Goal: Task Accomplishment & Management: Manage account settings

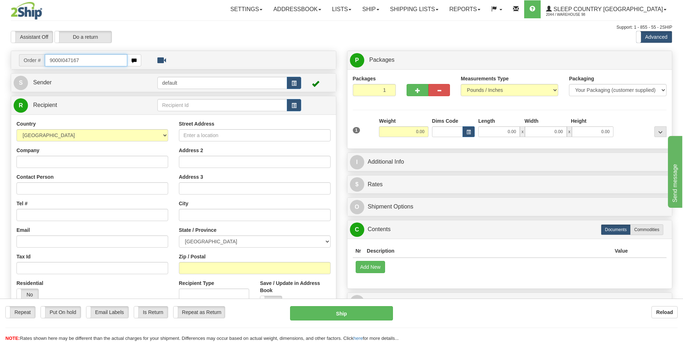
type input "9000I047167"
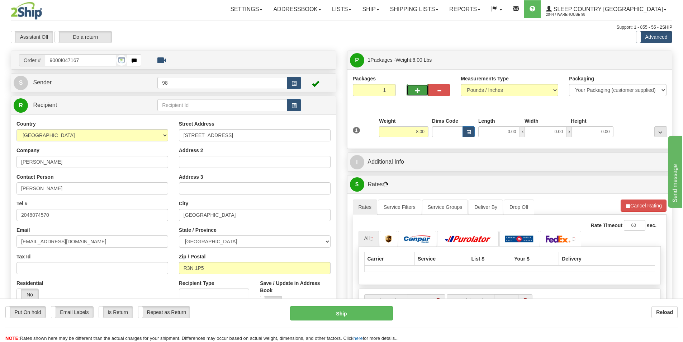
click at [411, 94] on button "button" at bounding box center [418, 90] width 22 height 12
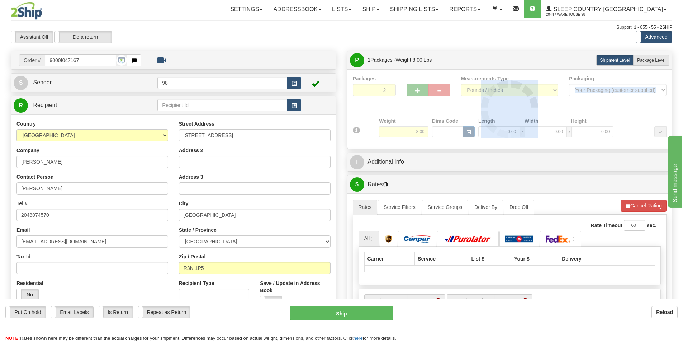
click at [411, 94] on div at bounding box center [510, 109] width 314 height 68
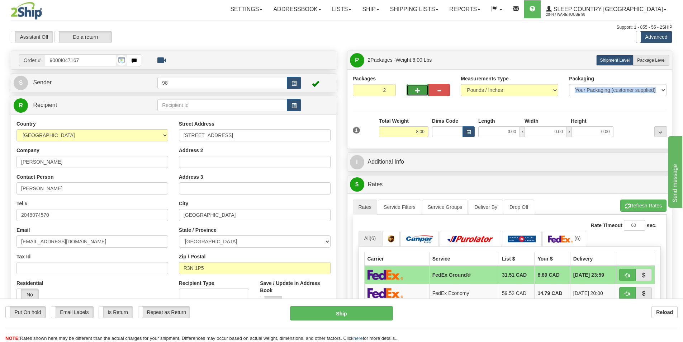
click at [421, 90] on button "button" at bounding box center [418, 90] width 22 height 12
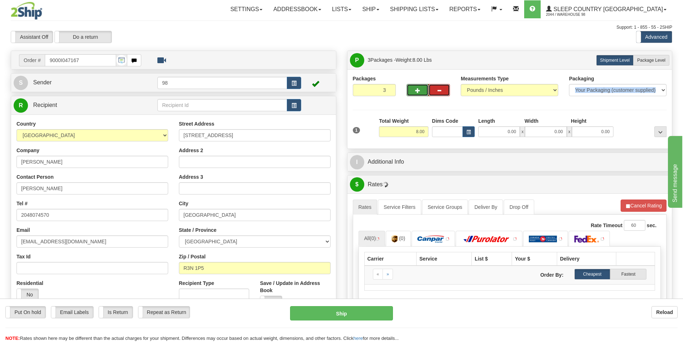
click at [443, 93] on button "button" at bounding box center [440, 90] width 22 height 12
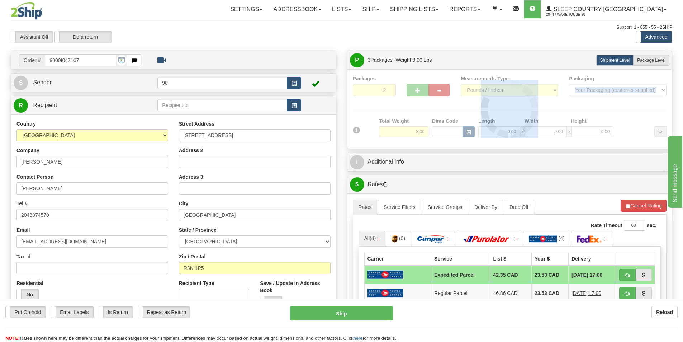
click at [443, 93] on div at bounding box center [510, 109] width 314 height 68
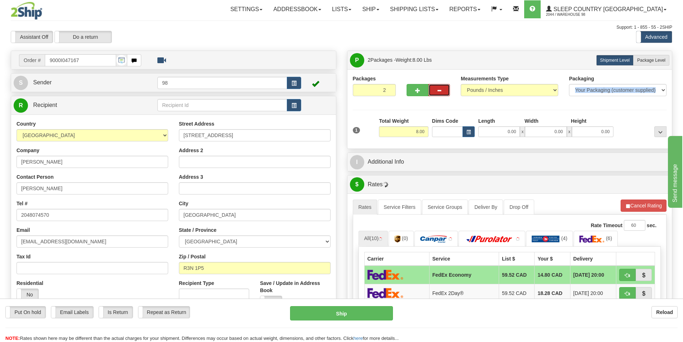
click at [443, 93] on button "button" at bounding box center [440, 90] width 22 height 12
type input "1"
click at [511, 129] on input "0.00" at bounding box center [500, 131] width 42 height 11
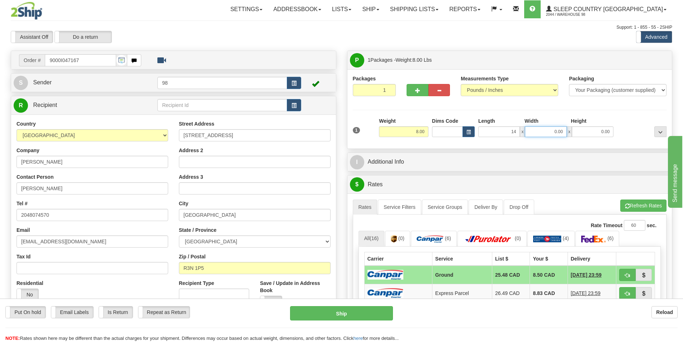
type input "14.00"
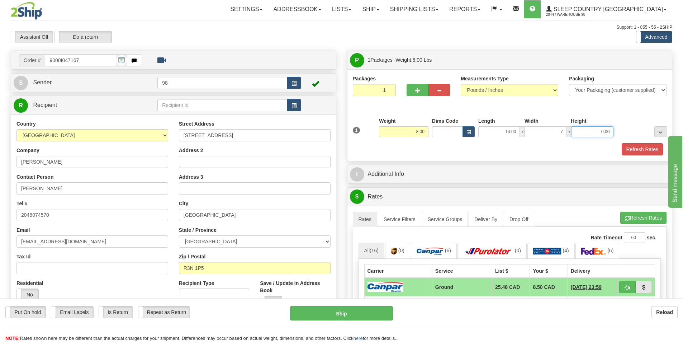
type input "7.00"
type input "10.00"
click at [647, 149] on button "Refresh Rates" at bounding box center [642, 149] width 41 height 12
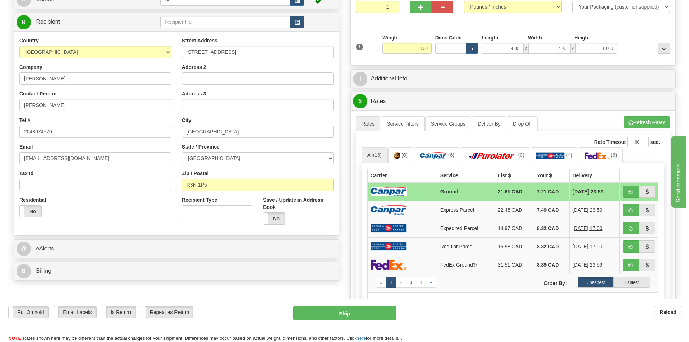
scroll to position [108, 0]
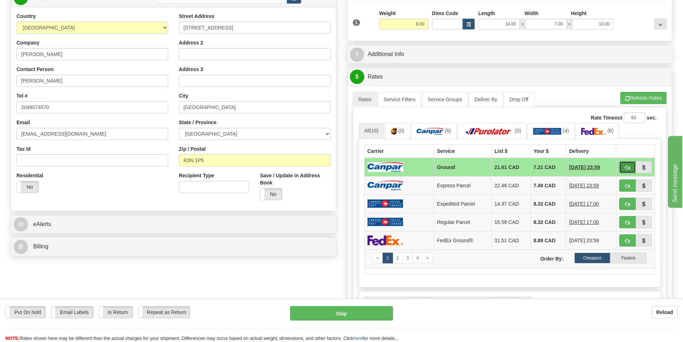
click at [622, 166] on button "button" at bounding box center [628, 167] width 17 height 12
type input "1"
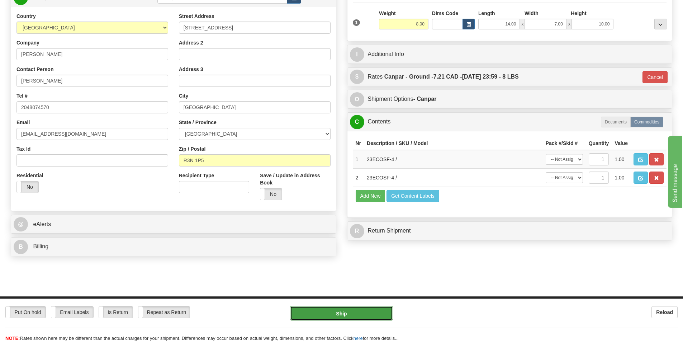
click at [344, 311] on button "Ship" at bounding box center [341, 313] width 103 height 14
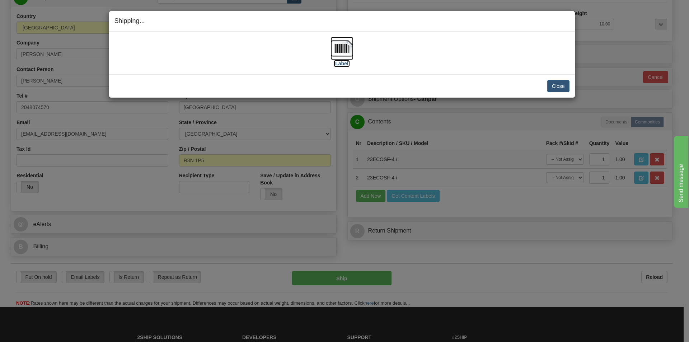
click at [339, 60] on label "[Label]" at bounding box center [342, 63] width 17 height 7
click at [551, 86] on button "Close" at bounding box center [558, 86] width 22 height 12
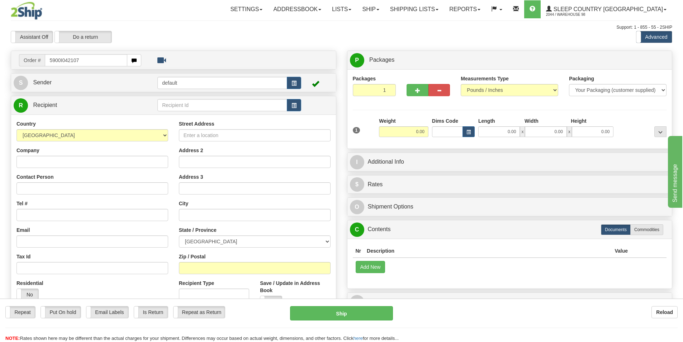
type input "5900I042107"
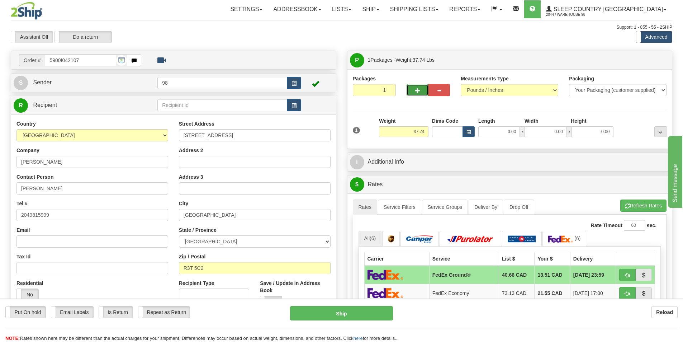
click at [417, 86] on button "button" at bounding box center [418, 90] width 22 height 12
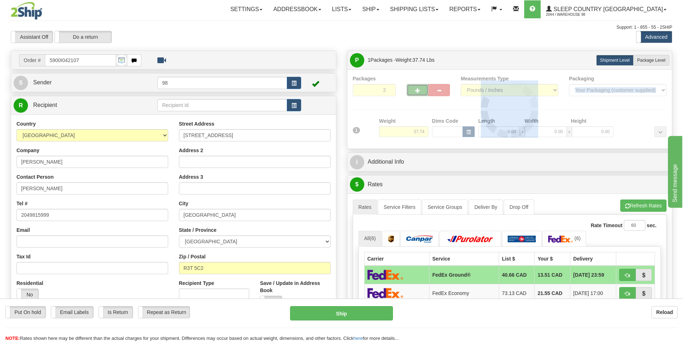
click at [417, 86] on div at bounding box center [510, 109] width 314 height 68
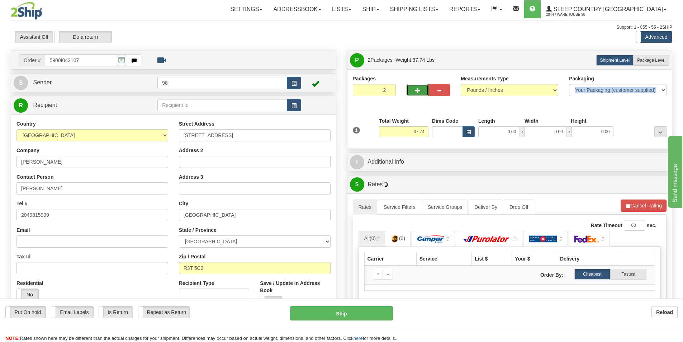
click at [417, 86] on button "button" at bounding box center [418, 90] width 22 height 12
type input "3"
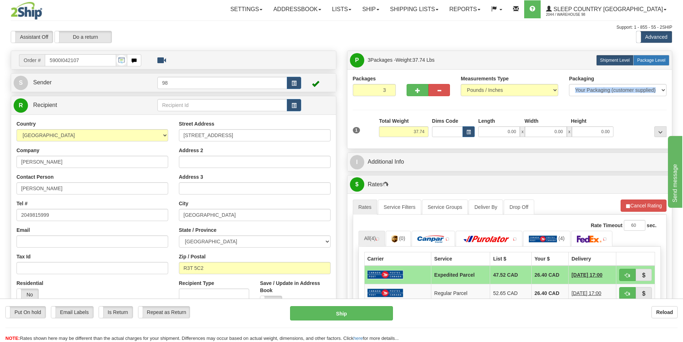
click at [639, 60] on span "Package Level" at bounding box center [651, 60] width 28 height 5
radio input "true"
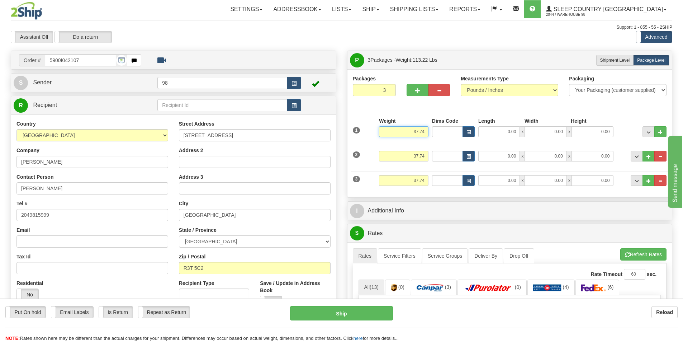
drag, startPoint x: 413, startPoint y: 128, endPoint x: 434, endPoint y: 131, distance: 21.7
click at [434, 131] on div "1 Weight 37.74 Dims Code x x" at bounding box center [510, 129] width 318 height 25
type input "16.00"
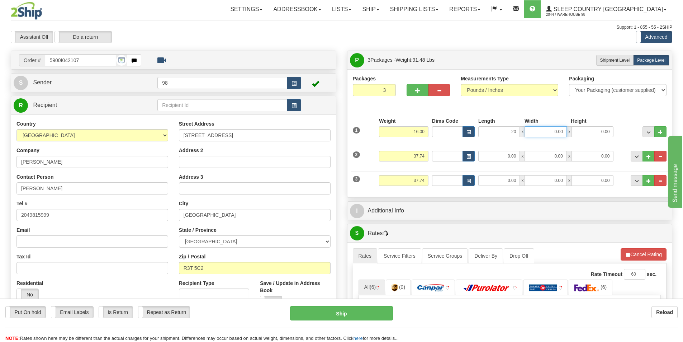
type input "20.00"
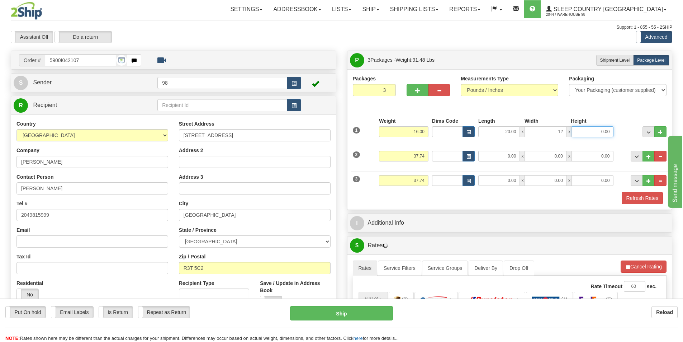
type input "12.00"
type input "23.00"
type input "16.00"
type input "20.00"
type input "12.00"
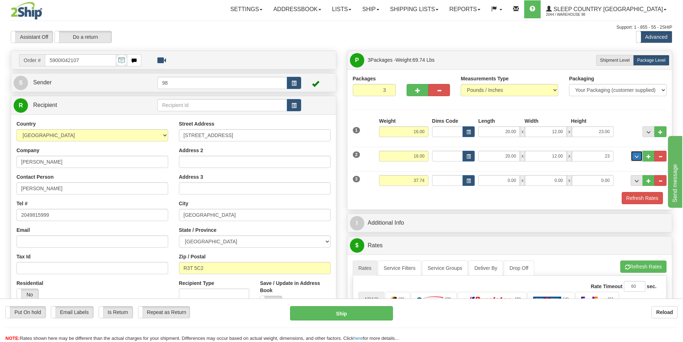
type input "23.00"
type input "10.00"
type input "1"
type input "0"
type input "18.00"
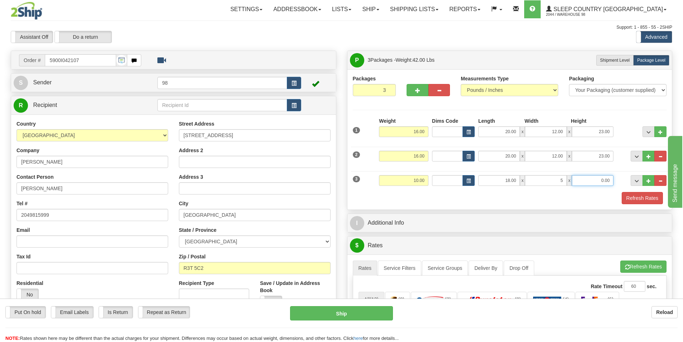
type input "5.00"
type input "20.00"
click at [634, 205] on div "Packages 3 3 Measurements Type" at bounding box center [510, 139] width 325 height 140
click at [634, 202] on button "Refresh Rates" at bounding box center [642, 198] width 41 height 12
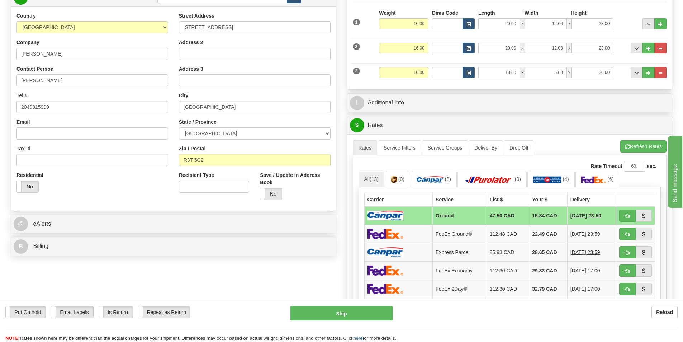
scroll to position [143, 0]
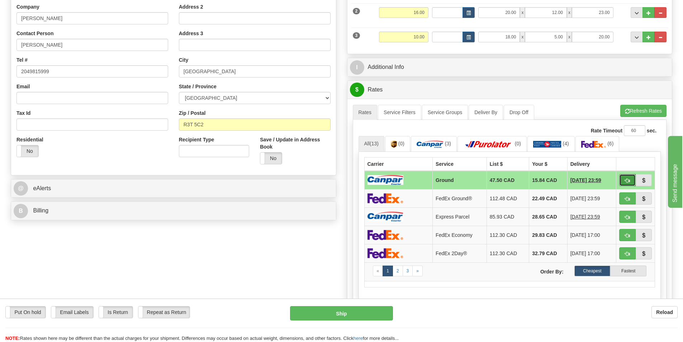
click at [624, 186] on button "button" at bounding box center [628, 180] width 17 height 12
type input "1"
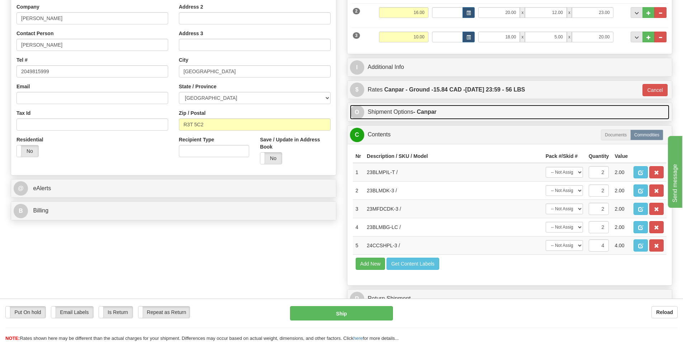
click at [375, 113] on link "O Shipment Options - Canpar" at bounding box center [510, 112] width 320 height 15
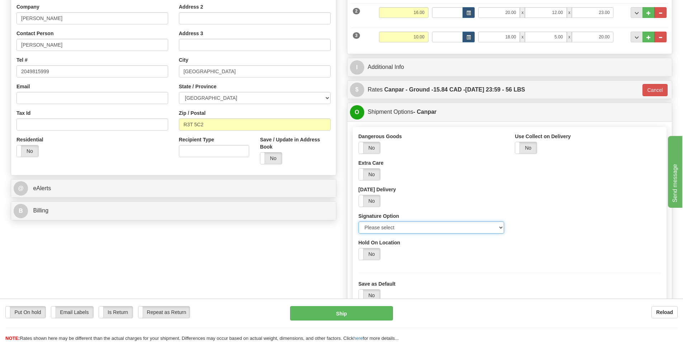
click at [395, 224] on select "Please select No Signature Required Signature Required Adult Signature" at bounding box center [432, 227] width 146 height 12
select select "2"
click at [359, 221] on select "Please select No Signature Required Signature Required Adult Signature" at bounding box center [432, 227] width 146 height 12
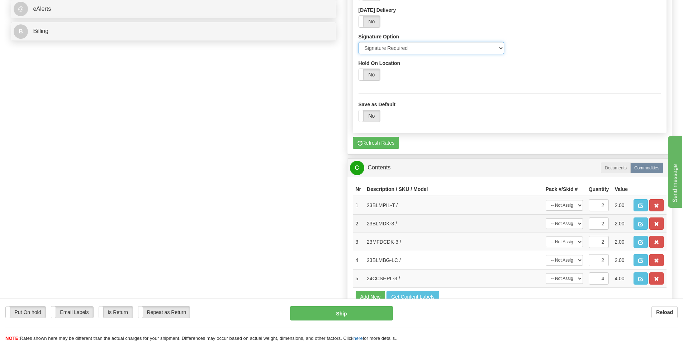
scroll to position [359, 0]
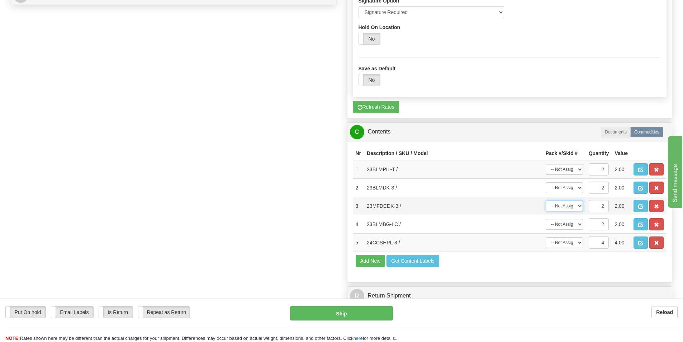
click at [578, 208] on select "-- Not Assigned -- Package 1 Package 2 Package 3 Split" at bounding box center [564, 206] width 37 height 11
select select "SPLIT"
click at [546, 201] on select "-- Not Assigned -- Package 1 Package 2 Package 3 Split" at bounding box center [564, 206] width 37 height 11
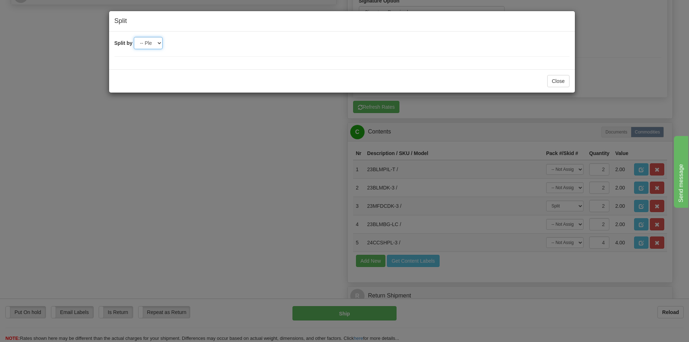
click at [157, 47] on select "-- Please select -- 2 3" at bounding box center [148, 43] width 29 height 12
select select "2"
click at [134, 37] on select "-- Please select -- 2 3" at bounding box center [148, 43] width 29 height 12
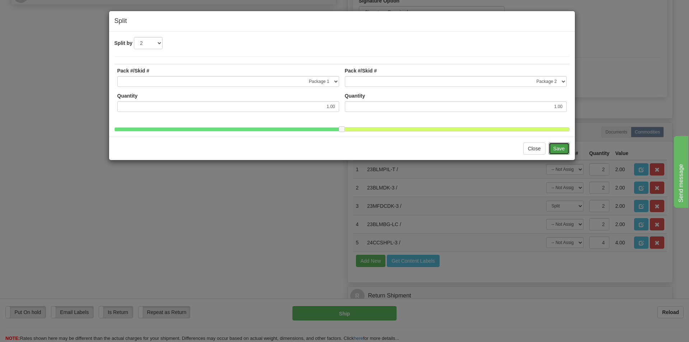
click at [555, 155] on button "Save" at bounding box center [558, 148] width 21 height 12
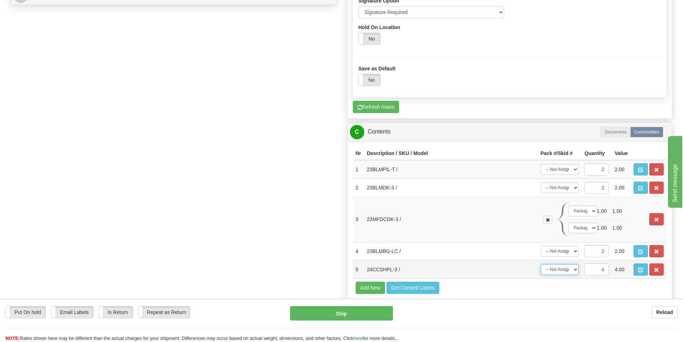
click at [578, 271] on select "-- Not Assigned -- Package 1 Package 2 Package 3 Split" at bounding box center [560, 269] width 38 height 11
select select "SPLIT"
click at [541, 264] on select "-- Not Assigned -- Package 1 Package 2 Package 3 Split" at bounding box center [560, 269] width 38 height 11
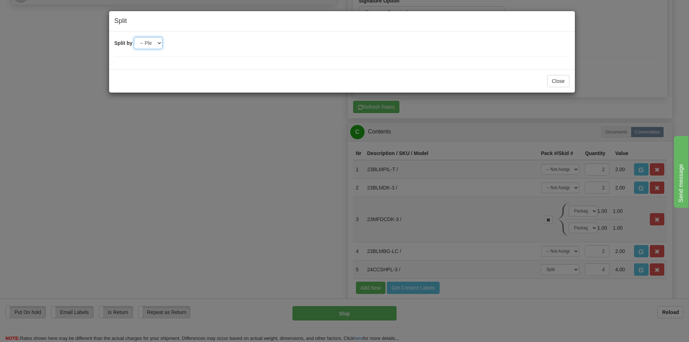
click at [160, 44] on select "-- Please select -- 2 3" at bounding box center [148, 43] width 29 height 12
select select "2"
click at [134, 37] on select "-- Please select -- 2 3" at bounding box center [148, 43] width 29 height 12
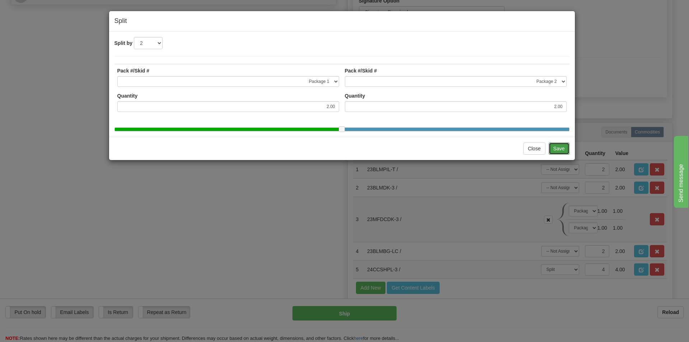
click at [561, 155] on button "Save" at bounding box center [558, 148] width 21 height 12
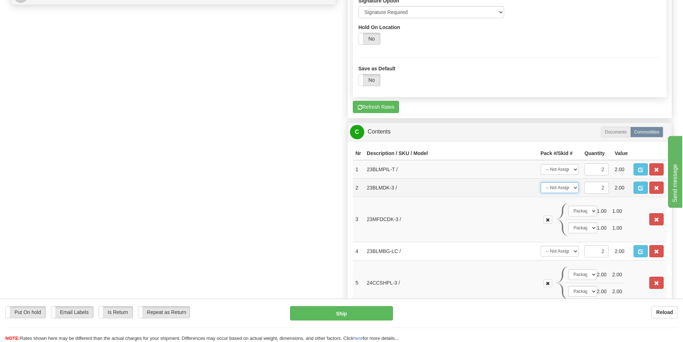
click at [575, 188] on select "-- Not Assigned -- Package 1 Package 2 Package 3 Split" at bounding box center [560, 187] width 38 height 11
select select "2"
click at [541, 182] on select "-- Not Assigned -- Package 1 Package 2 Package 3 Split" at bounding box center [560, 187] width 38 height 11
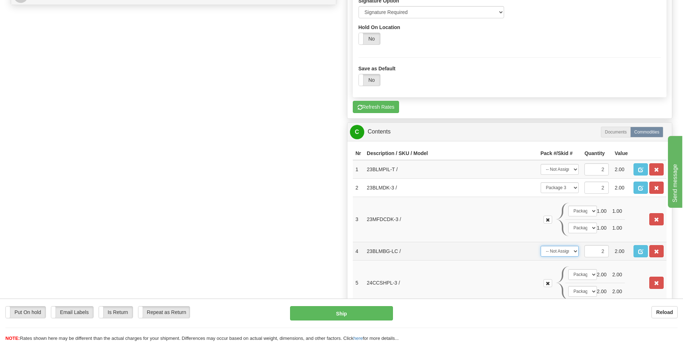
click at [574, 249] on select "-- Not Assigned -- Package 1 Package 2 Package 3 Split" at bounding box center [560, 251] width 38 height 11
select select "2"
click at [541, 246] on select "-- Not Assigned -- Package 1 Package 2 Package 3 Split" at bounding box center [560, 251] width 38 height 11
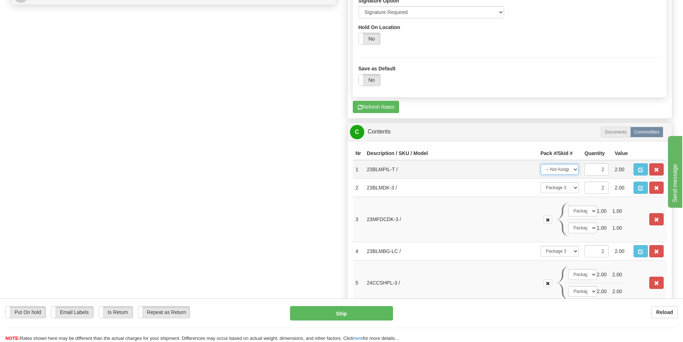
click at [561, 171] on select "-- Not Assigned -- Package 1 Package 2 Package 3 Split" at bounding box center [560, 169] width 38 height 11
select select "2"
click at [541, 164] on select "-- Not Assigned -- Package 1 Package 2 Package 3 Split" at bounding box center [560, 169] width 38 height 11
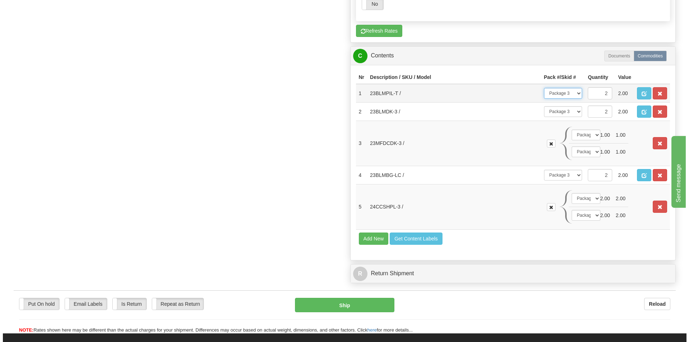
scroll to position [502, 0]
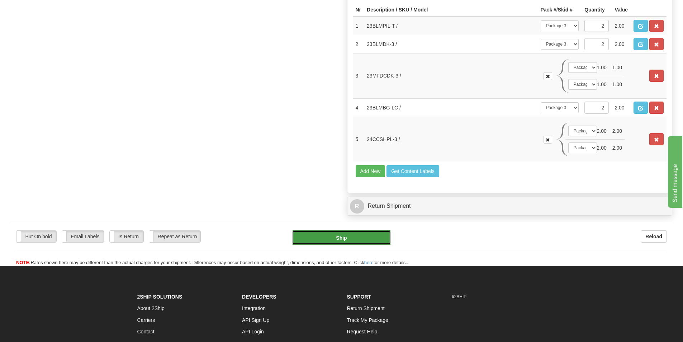
click at [381, 233] on button "Ship" at bounding box center [341, 237] width 99 height 14
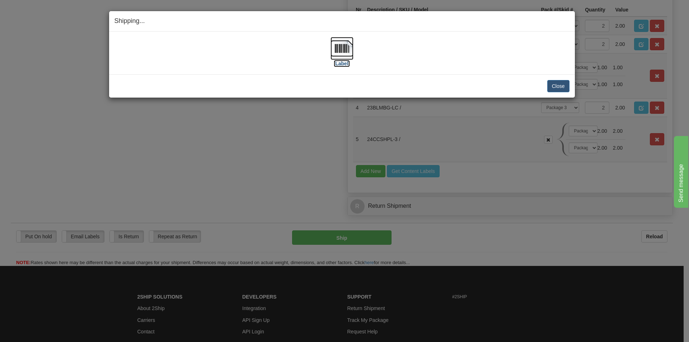
click at [345, 62] on label "[Label]" at bounding box center [342, 63] width 17 height 7
click at [558, 81] on button "Close" at bounding box center [558, 86] width 22 height 12
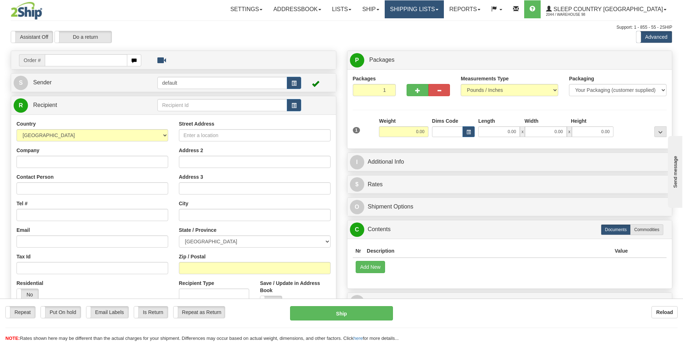
click at [423, 13] on link "Shipping lists" at bounding box center [414, 9] width 59 height 18
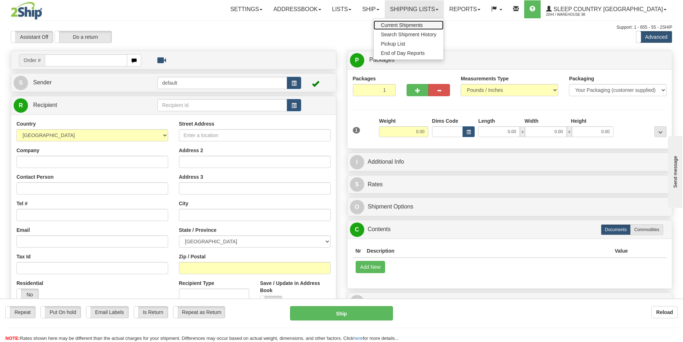
click at [423, 24] on span "Current Shipments" at bounding box center [402, 25] width 42 height 6
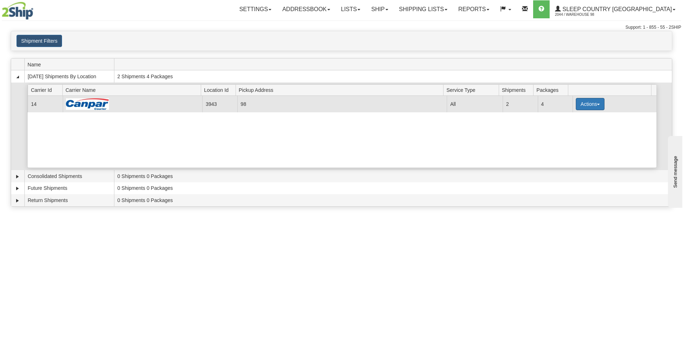
click at [576, 104] on button "Actions" at bounding box center [590, 104] width 29 height 12
click at [554, 129] on span "Close" at bounding box center [562, 126] width 17 height 5
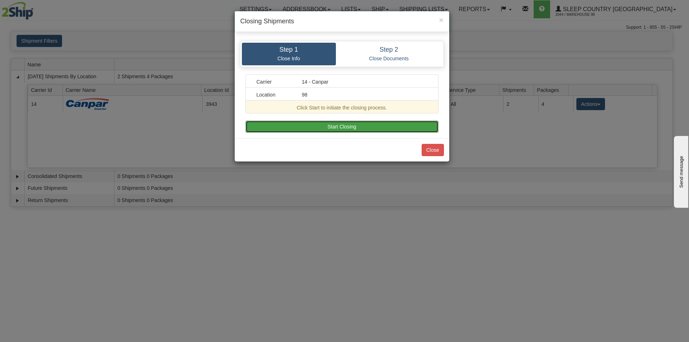
click at [376, 129] on button "Start Closing" at bounding box center [341, 127] width 193 height 12
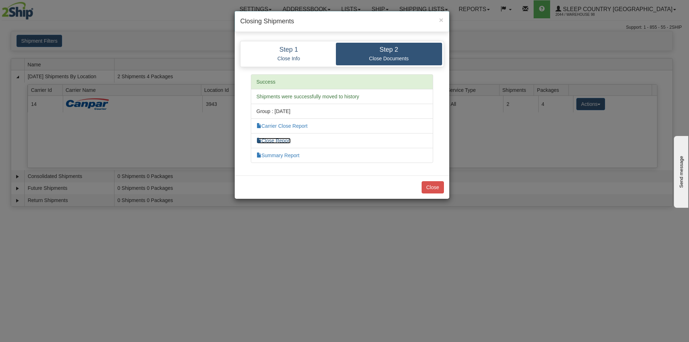
click at [282, 140] on link "Close Report" at bounding box center [273, 141] width 34 height 6
click at [432, 187] on button "Close" at bounding box center [432, 187] width 22 height 12
